Goal: Task Accomplishment & Management: Complete application form

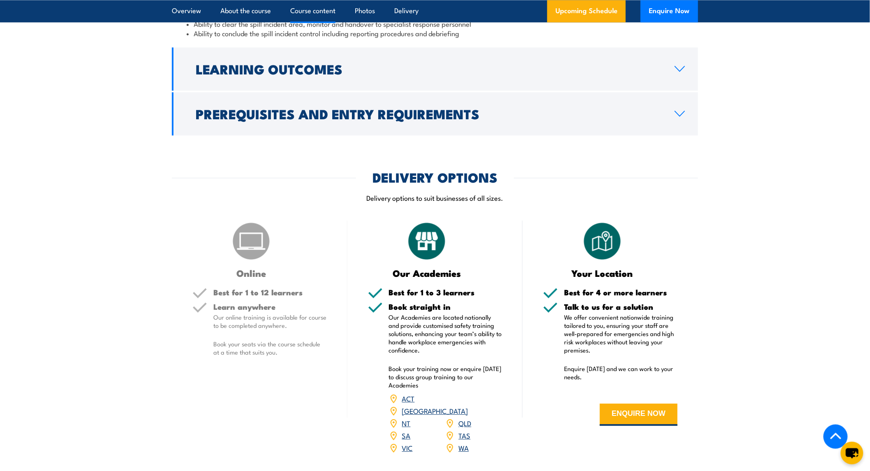
scroll to position [548, 0]
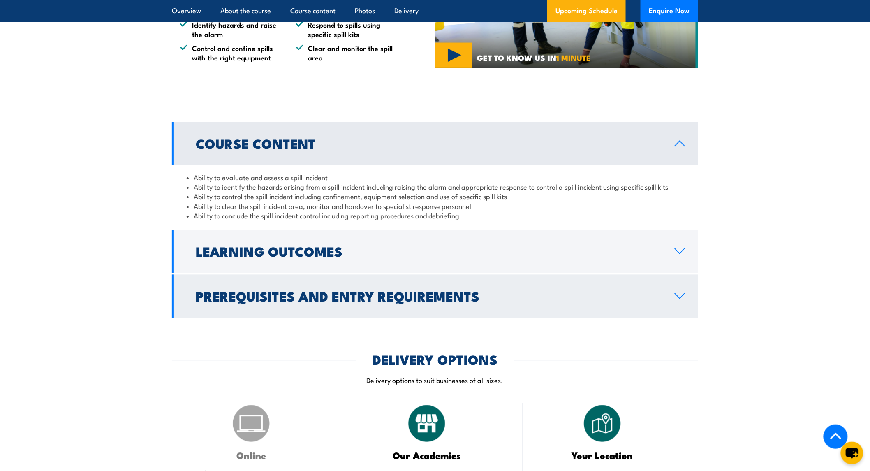
click at [347, 294] on h2 "Prerequisites and Entry Requirements" at bounding box center [429, 296] width 466 height 12
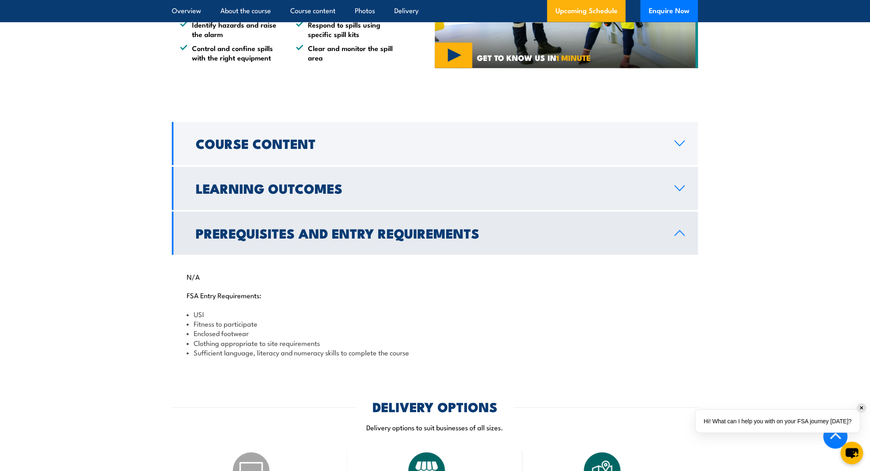
click at [348, 188] on h2 "Learning Outcomes" at bounding box center [429, 188] width 466 height 12
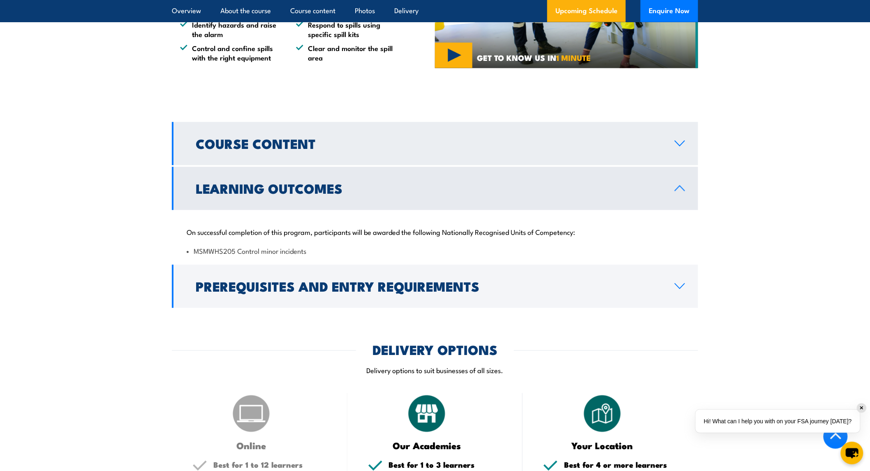
click at [358, 163] on link "Course Content" at bounding box center [435, 143] width 526 height 43
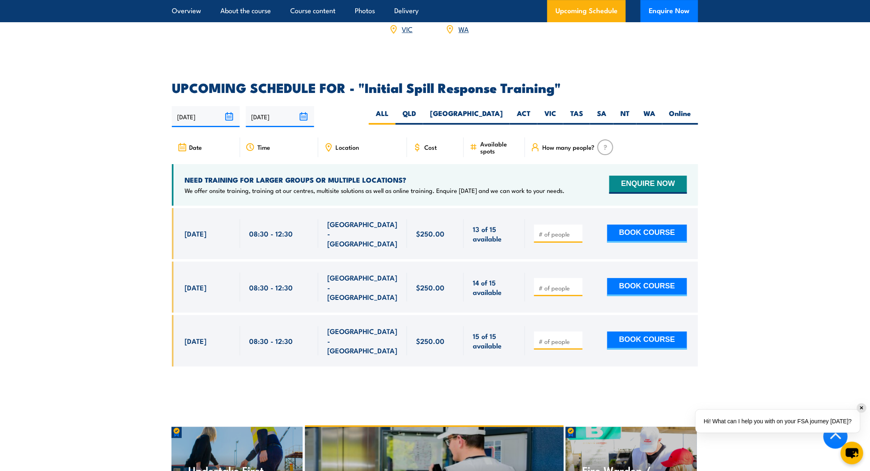
scroll to position [1000, 0]
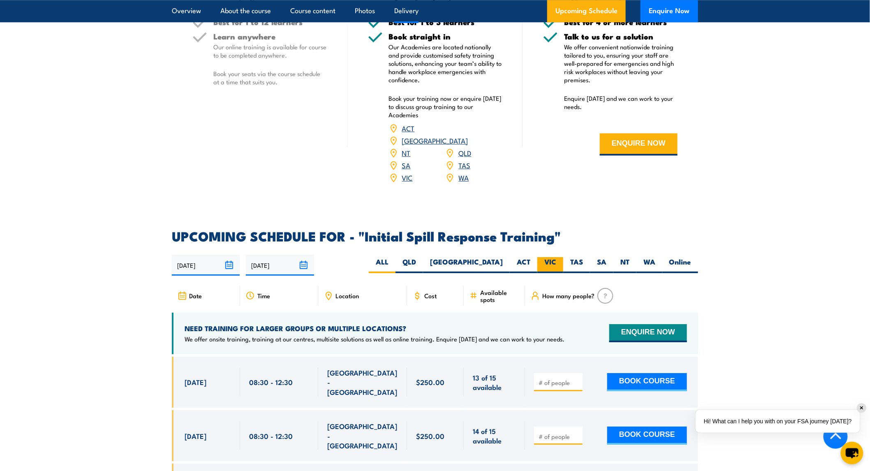
click at [549, 257] on label "VIC" at bounding box center [550, 265] width 26 height 16
click at [556, 257] on input "VIC" at bounding box center [558, 259] width 5 height 5
radio input "true"
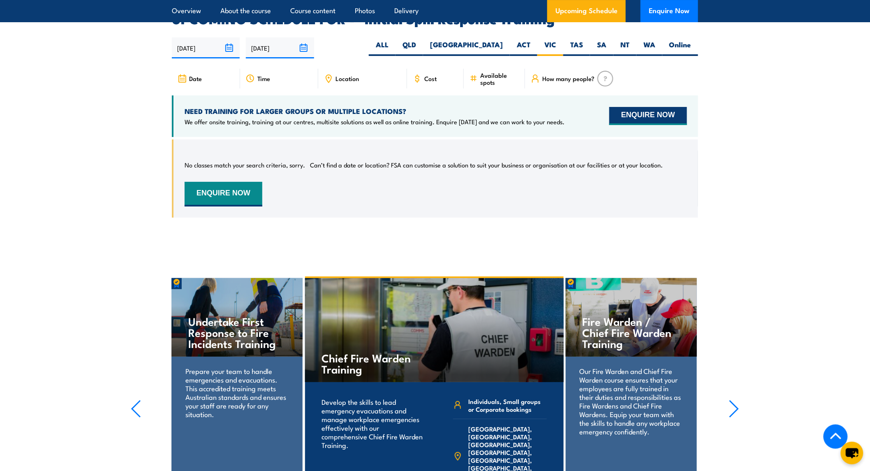
click at [627, 108] on button "ENQUIRE NOW" at bounding box center [648, 116] width 78 height 18
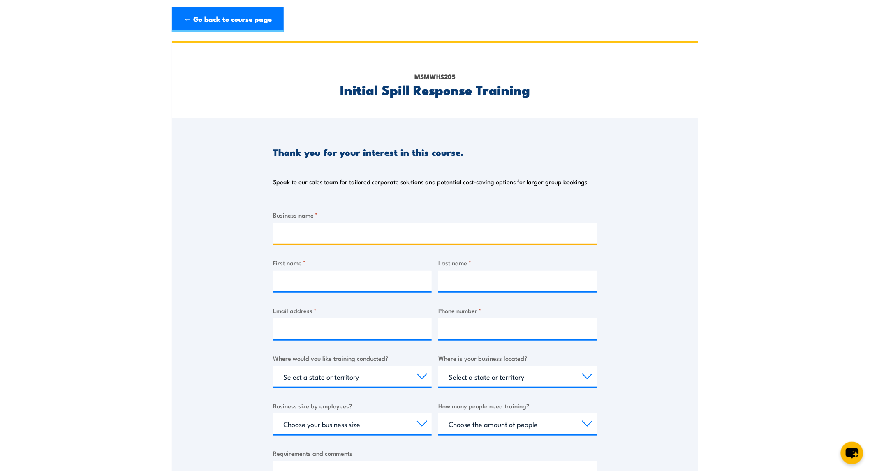
click at [325, 224] on input "Business name *" at bounding box center [434, 233] width 323 height 21
type input "Moderna"
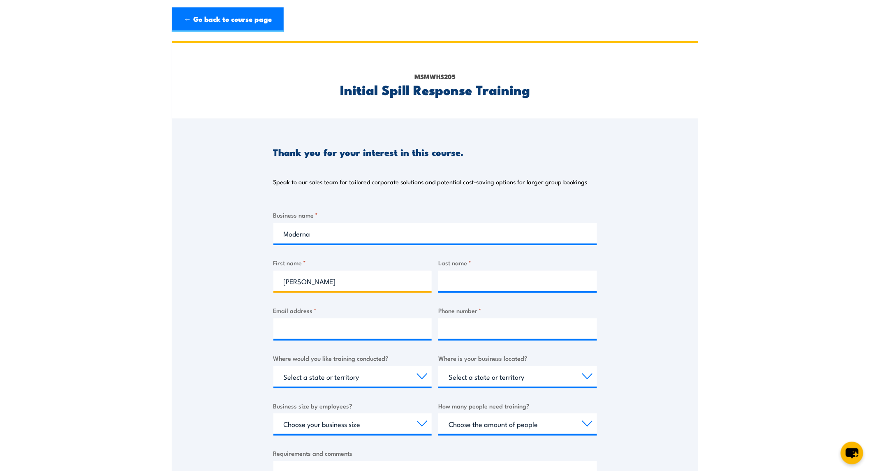
type input "[PERSON_NAME]"
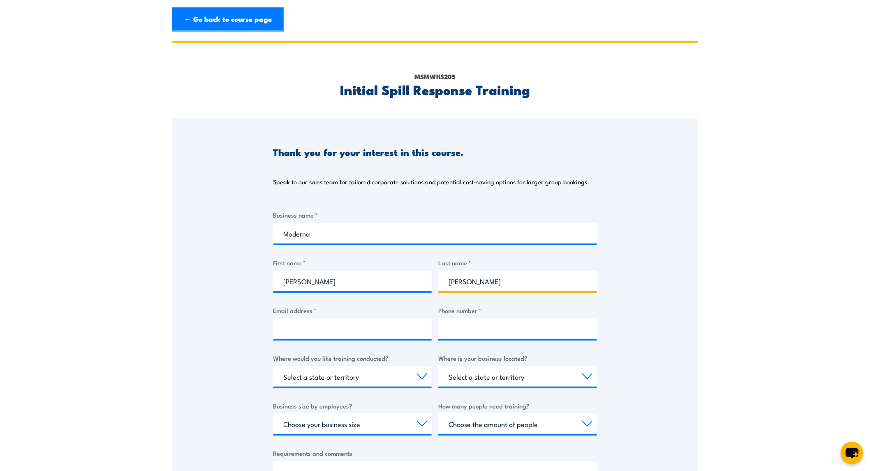
type input "[PERSON_NAME]"
type input "@"
type input "[EMAIL_ADDRESS][DOMAIN_NAME]"
type input "0412381468"
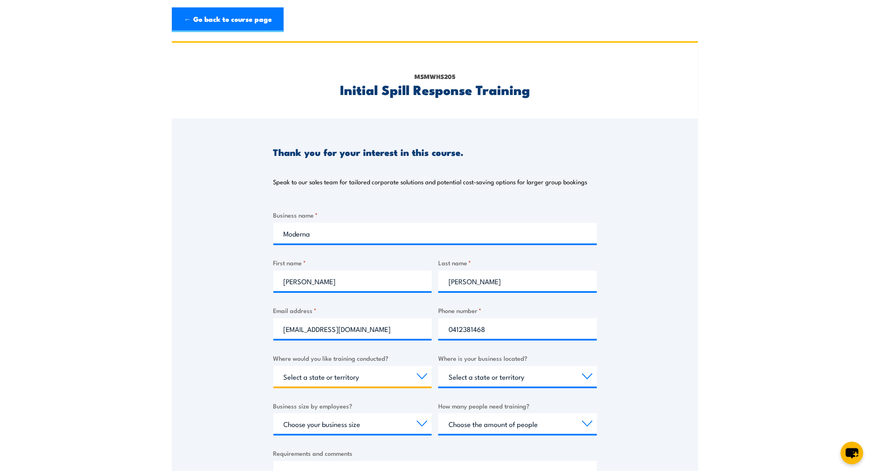
select select "VIC"
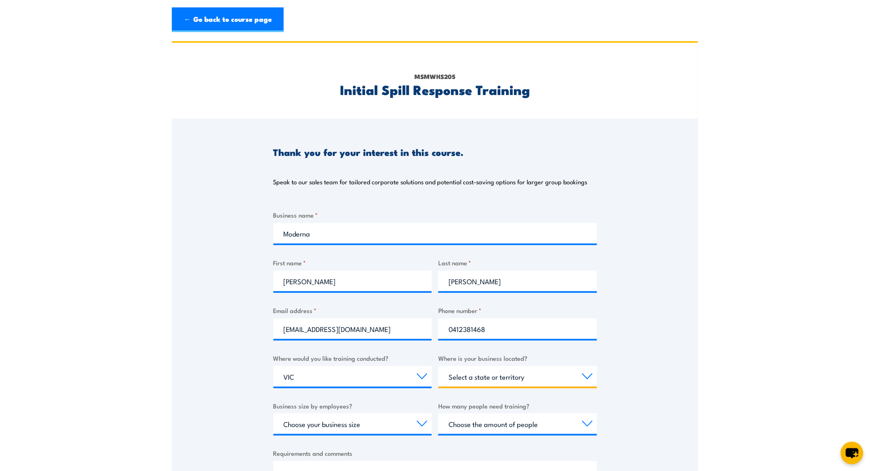
select select "VIC"
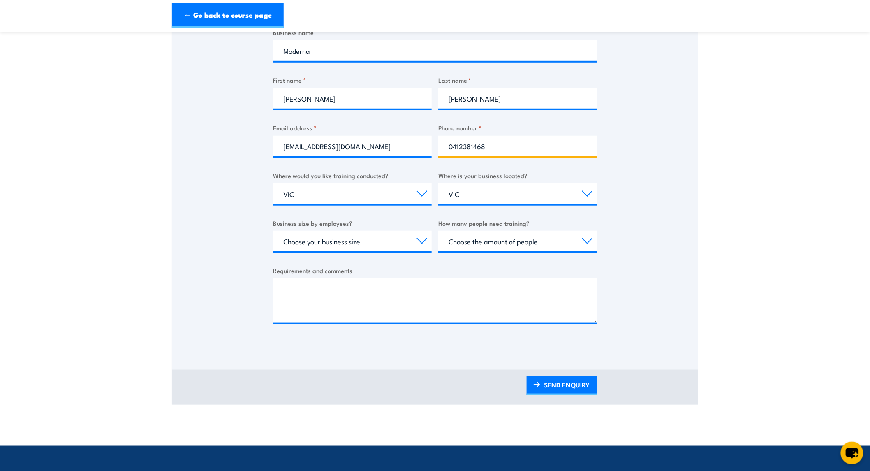
type input "0412381468"
click at [478, 201] on select "Select a state or territory [GEOGRAPHIC_DATA] [GEOGRAPHIC_DATA] [GEOGRAPHIC_DAT…" at bounding box center [517, 193] width 159 height 21
click at [438, 183] on select "Select a state or territory [GEOGRAPHIC_DATA] [GEOGRAPHIC_DATA] [GEOGRAPHIC_DAT…" at bounding box center [517, 193] width 159 height 21
click at [352, 245] on select "Choose your business size 1 to 19 20 to 199 200+" at bounding box center [352, 241] width 159 height 21
select select "20 to 199"
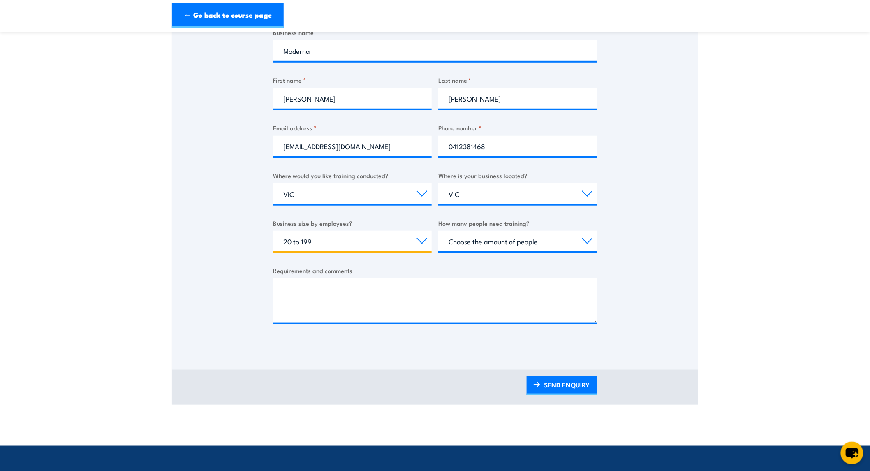
click at [273, 231] on select "Choose your business size 1 to 19 20 to 199 200+" at bounding box center [352, 241] width 159 height 21
click at [505, 242] on select "Choose the amount of people 1 to 4 5 to 19 20+" at bounding box center [517, 241] width 159 height 21
select select "5 to 19"
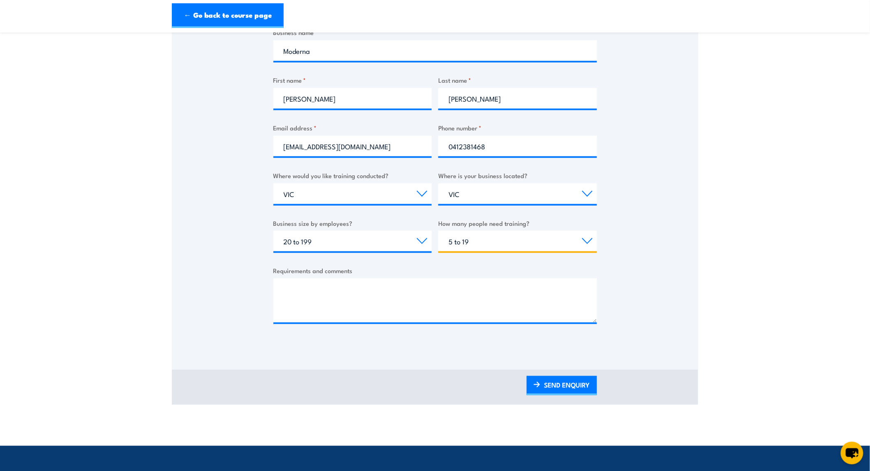
click at [438, 231] on select "Choose the amount of people 1 to 4 5 to 19 20+" at bounding box center [517, 241] width 159 height 21
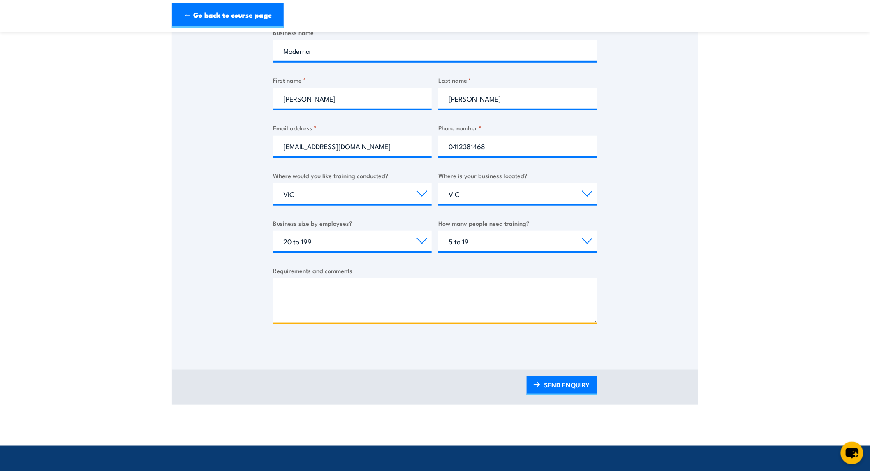
click at [341, 290] on textarea "Requirements and comments" at bounding box center [434, 300] width 323 height 44
drag, startPoint x: 431, startPoint y: 291, endPoint x: 429, endPoint y: 299, distance: 8.3
click at [429, 299] on textarea "Initial spill response training" at bounding box center [434, 300] width 323 height 44
click at [457, 291] on textarea "Initial spill response training" at bounding box center [434, 300] width 323 height 44
click at [495, 301] on textarea "Initial spill response training" at bounding box center [434, 300] width 323 height 44
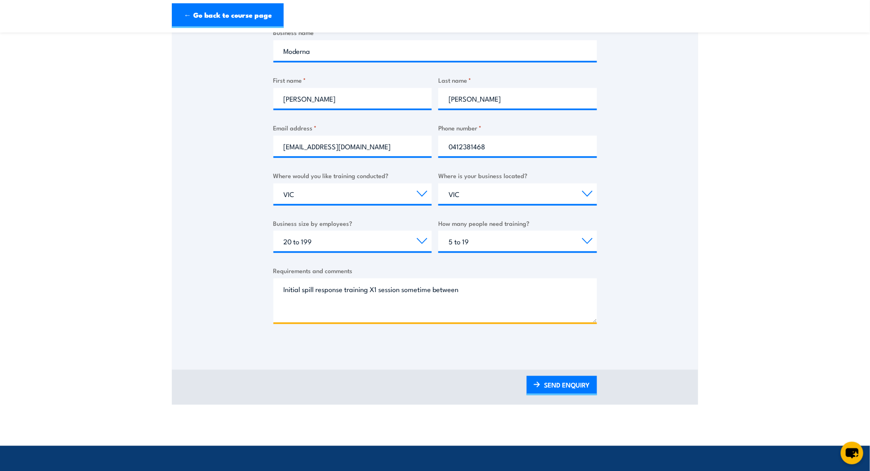
click at [502, 288] on textarea "Initial spill response training X1 session sometime between" at bounding box center [434, 300] width 323 height 44
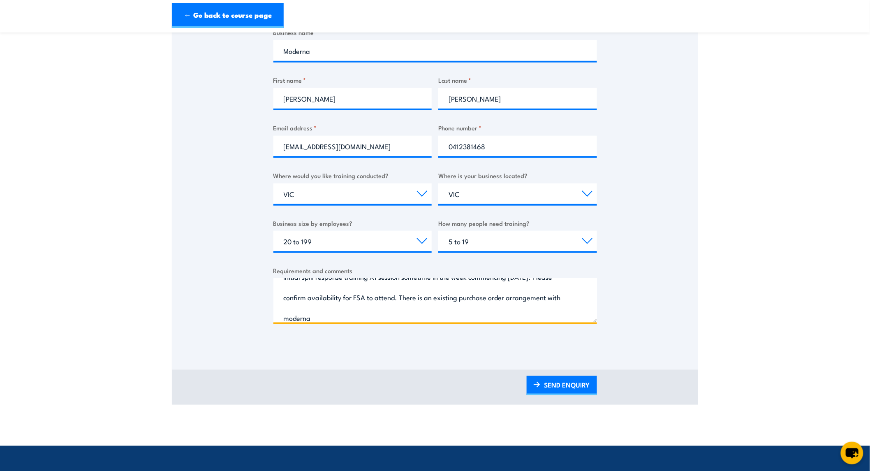
click at [344, 318] on textarea "Initial spill response training X1 session sometime in the week commencing [DAT…" at bounding box center [434, 300] width 323 height 44
click at [408, 312] on textarea "Initial spill response training X1 session sometime in the week commencing [DAT…" at bounding box center [434, 300] width 323 height 44
click at [372, 293] on textarea "Initial spill response training X1 session sometime in the week commencing [DAT…" at bounding box center [434, 300] width 323 height 44
drag, startPoint x: 372, startPoint y: 311, endPoint x: 372, endPoint y: 305, distance: 5.8
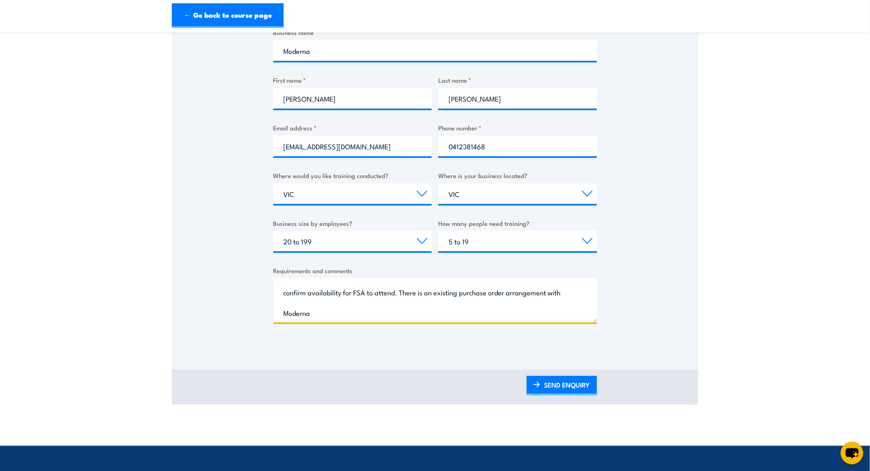
click at [372, 310] on textarea "Initial spill response training X1 session sometime in the week commencing [DAT…" at bounding box center [434, 300] width 323 height 44
click at [379, 309] on textarea "Initial spill response training X1 session sometime in the week commencing [DAT…" at bounding box center [434, 300] width 323 height 44
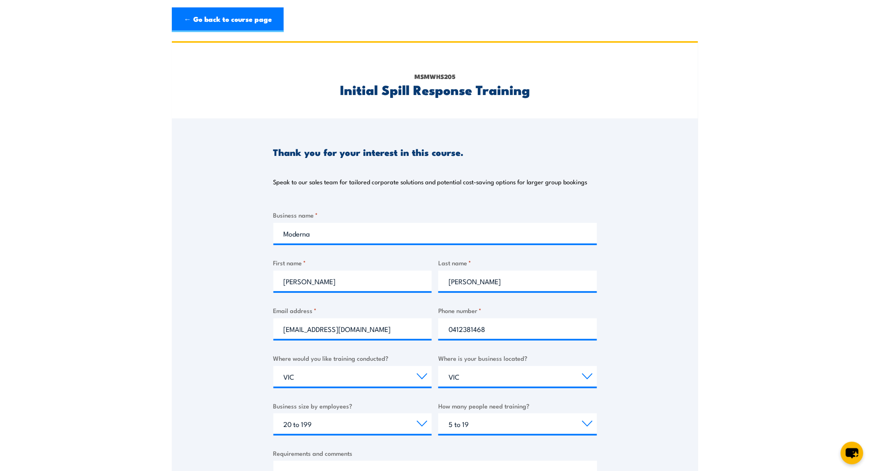
scroll to position [182, 0]
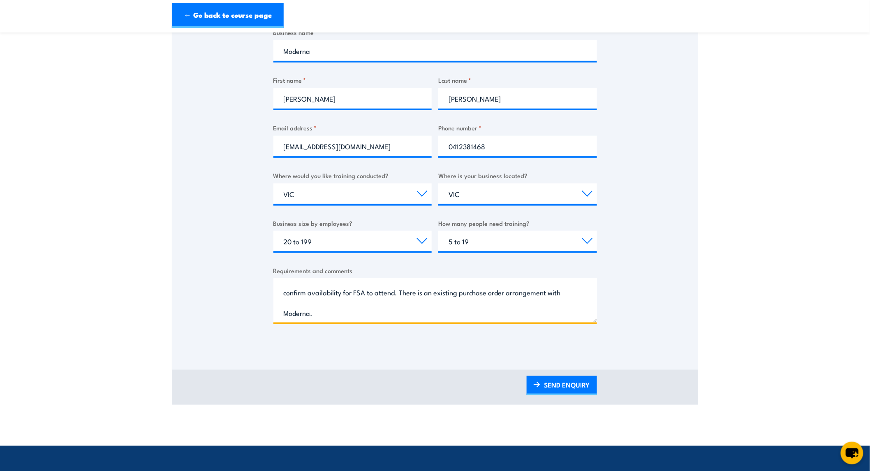
click at [327, 293] on textarea "Initial spill response training X1 session sometime in the week commencing [DAT…" at bounding box center [434, 300] width 323 height 44
type textarea "Initial spill response training X1 session sometime in the week commencing [DAT…"
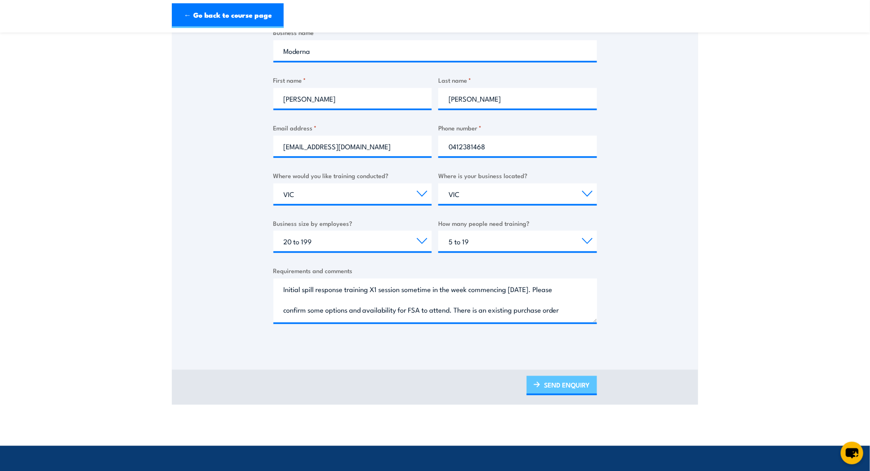
click at [552, 385] on link "SEND ENQUIRY" at bounding box center [561, 385] width 70 height 19
click at [566, 383] on link "SEND ENQUIRY" at bounding box center [561, 385] width 70 height 19
